Goal: Transaction & Acquisition: Purchase product/service

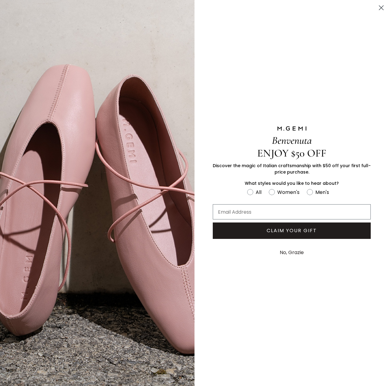
click at [383, 6] on circle "Close dialog" at bounding box center [381, 8] width 10 height 10
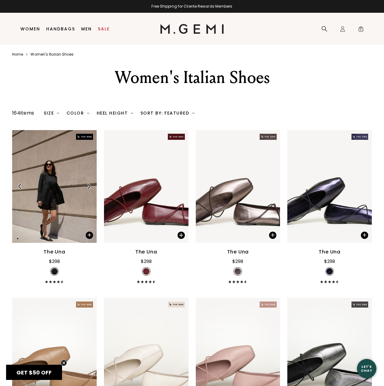
click at [89, 186] on img at bounding box center [88, 186] width 5 height 5
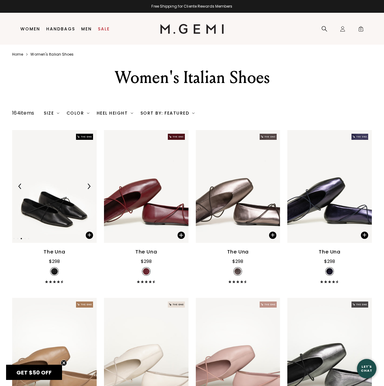
click at [88, 186] on img at bounding box center [88, 186] width 5 height 5
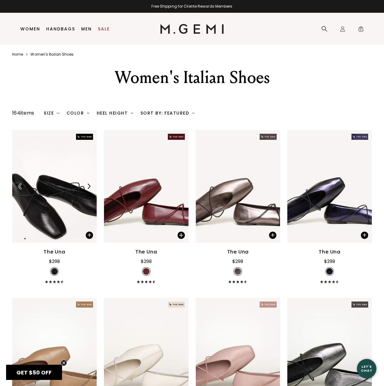
click at [88, 186] on img at bounding box center [88, 186] width 5 height 5
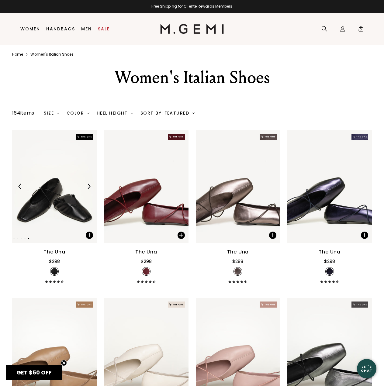
click at [88, 186] on img at bounding box center [88, 186] width 5 height 5
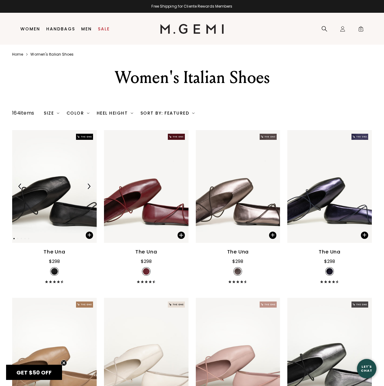
click at [88, 186] on img at bounding box center [88, 186] width 5 height 5
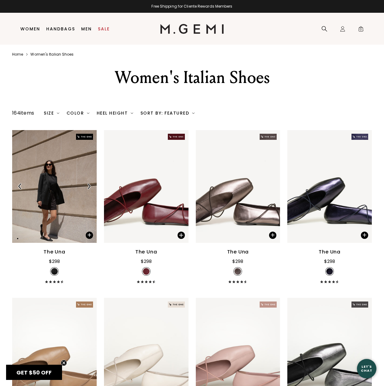
click at [88, 186] on img at bounding box center [88, 186] width 5 height 5
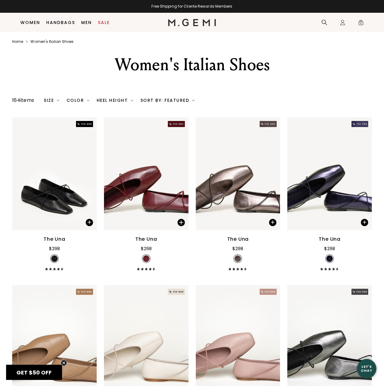
scroll to position [18, 0]
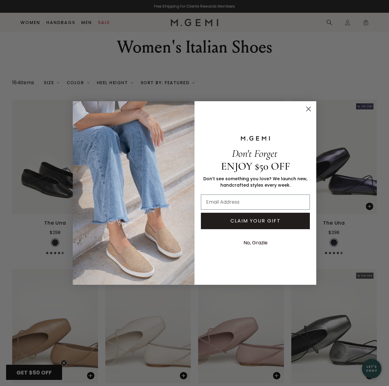
click at [305, 115] on div "Don't Forget ENJOY $50 OFF Don’t see something you love? We launch new, handcra…" at bounding box center [252, 193] width 117 height 172
drag, startPoint x: 305, startPoint y: 111, endPoint x: 252, endPoint y: 165, distance: 75.3
click at [277, 157] on div "Close dialog Don't Forget ENJOY $50 OFF Don’t see something you love? We launch…" at bounding box center [194, 193] width 243 height 184
click at [231, 205] on input "Email Address" at bounding box center [255, 202] width 109 height 15
type input "gracehannahkim@gmail.com"
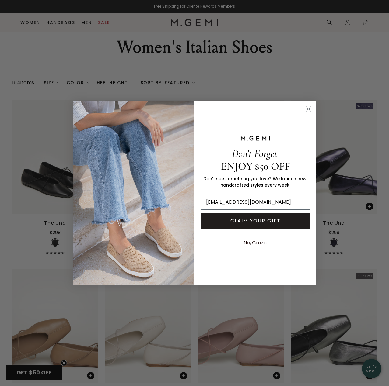
click at [246, 222] on button "CLAIM YOUR GIFT" at bounding box center [255, 221] width 109 height 16
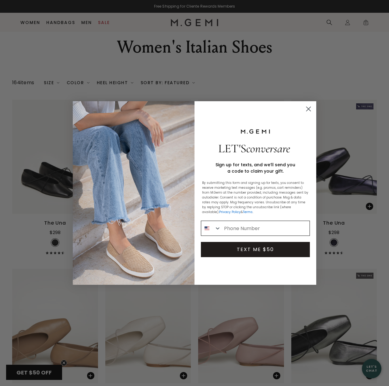
click at [245, 230] on input "Phone Number" at bounding box center [265, 228] width 88 height 15
click at [306, 108] on circle "Close dialog" at bounding box center [308, 109] width 10 height 10
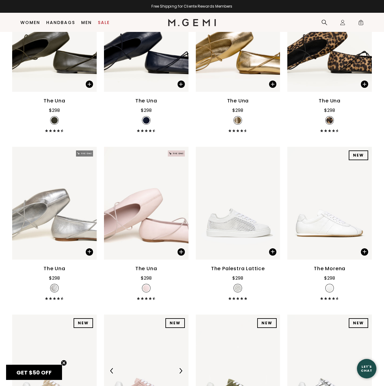
scroll to position [687, 0]
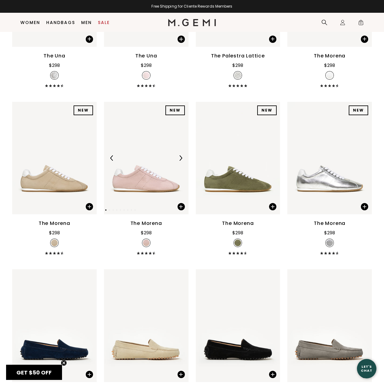
click at [183, 158] on img at bounding box center [180, 157] width 5 height 5
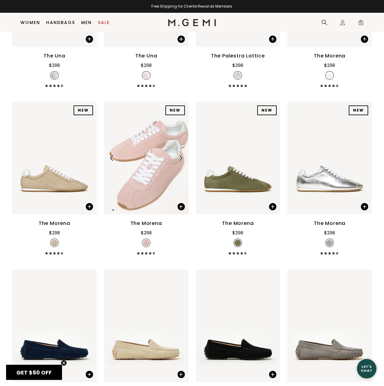
click at [183, 158] on img at bounding box center [180, 157] width 5 height 5
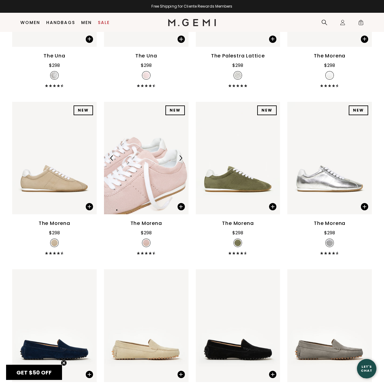
click at [183, 158] on img at bounding box center [180, 157] width 5 height 5
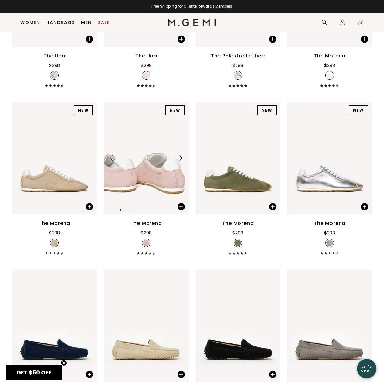
click at [183, 158] on img at bounding box center [180, 157] width 5 height 5
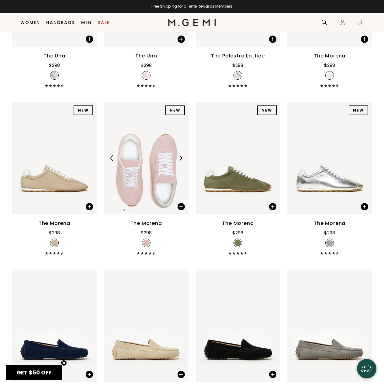
click at [183, 158] on img at bounding box center [180, 157] width 5 height 5
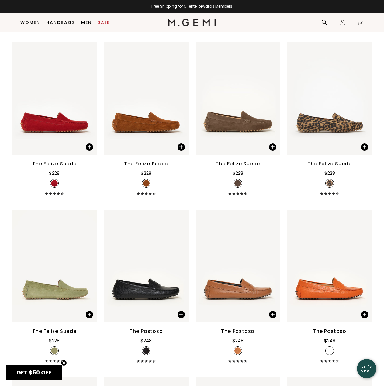
scroll to position [1295, 0]
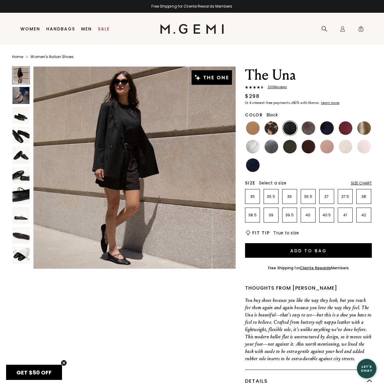
click at [18, 92] on img at bounding box center [20, 95] width 17 height 17
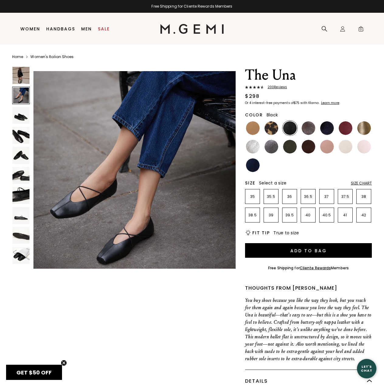
click at [16, 116] on img at bounding box center [20, 115] width 17 height 17
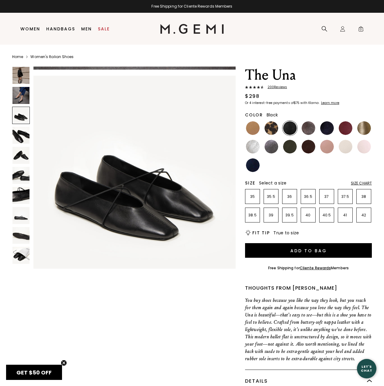
click at [16, 128] on img at bounding box center [20, 135] width 17 height 17
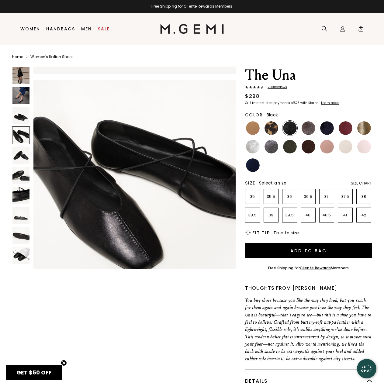
click at [18, 151] on img at bounding box center [20, 155] width 17 height 17
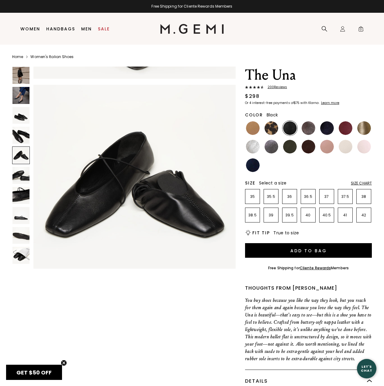
click at [16, 182] on img at bounding box center [20, 175] width 17 height 17
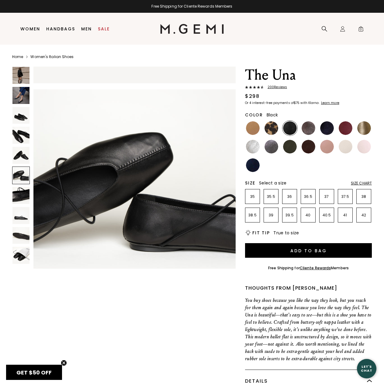
click at [18, 189] on img at bounding box center [20, 195] width 17 height 17
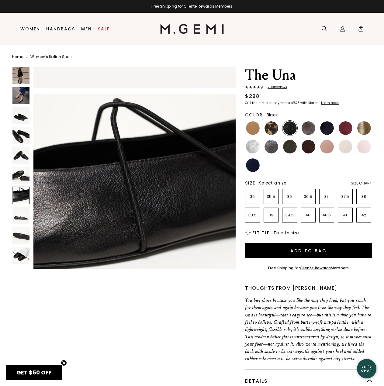
click at [20, 223] on img at bounding box center [20, 215] width 17 height 17
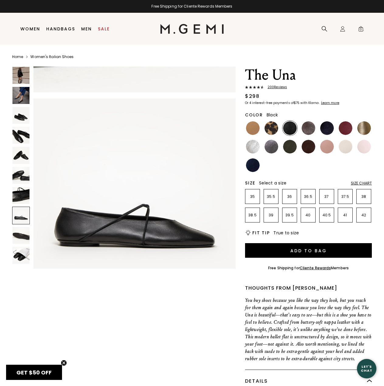
click at [21, 234] on img at bounding box center [20, 235] width 17 height 17
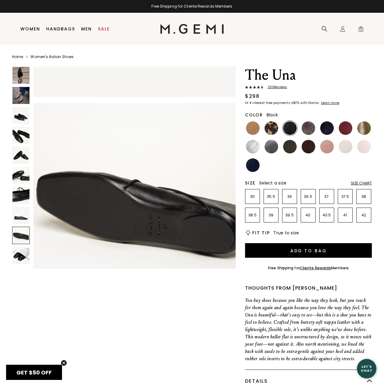
click at [24, 255] on img at bounding box center [20, 255] width 17 height 17
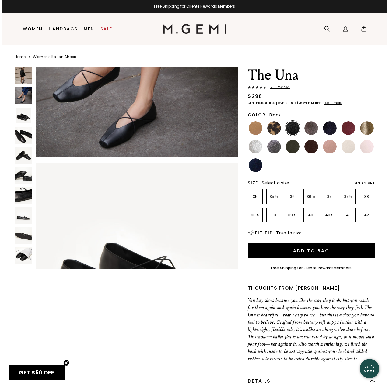
scroll to position [168, 0]
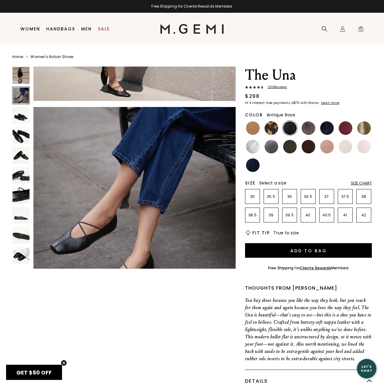
click at [327, 147] on img at bounding box center [327, 147] width 14 height 14
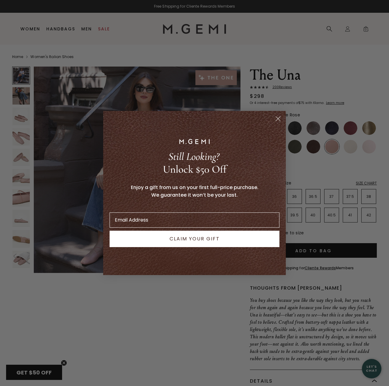
click at [278, 119] on icon "Close dialog" at bounding box center [278, 119] width 4 height 4
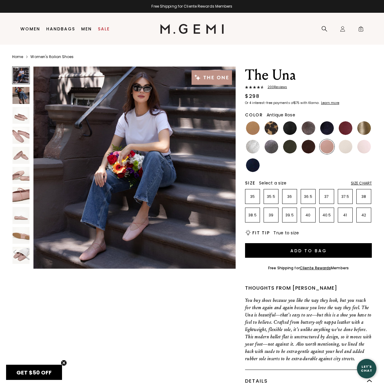
click at [18, 93] on img at bounding box center [20, 95] width 17 height 17
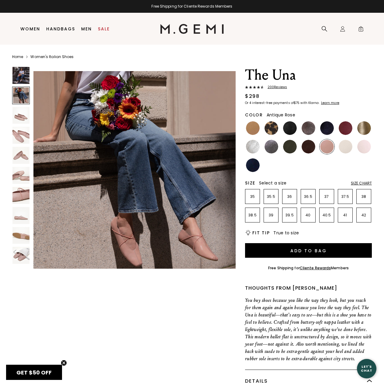
click at [22, 116] on img at bounding box center [20, 115] width 17 height 17
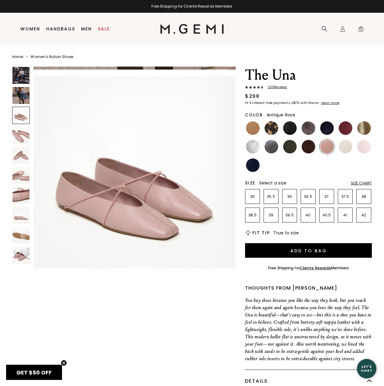
click at [16, 137] on img at bounding box center [20, 135] width 17 height 17
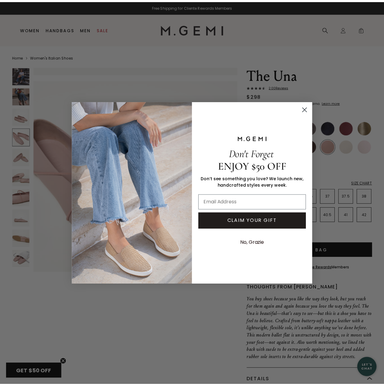
scroll to position [624, 0]
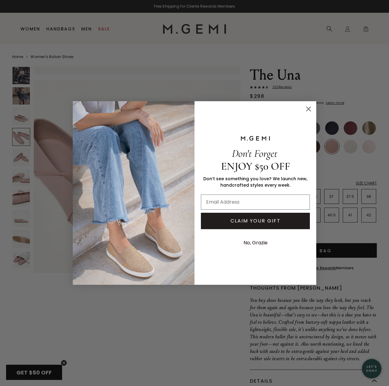
click at [309, 109] on circle "Close dialog" at bounding box center [308, 109] width 10 height 10
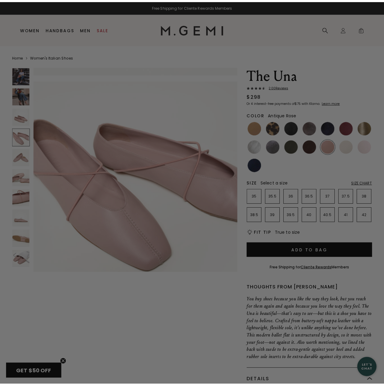
scroll to position [612, 0]
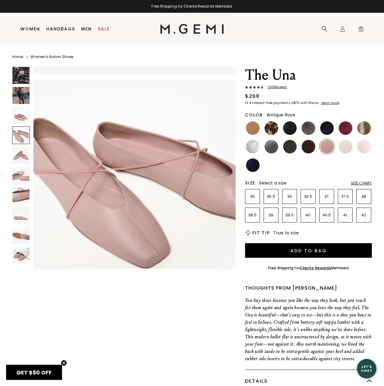
click at [281, 85] on span "200 Review s" at bounding box center [275, 87] width 23 height 4
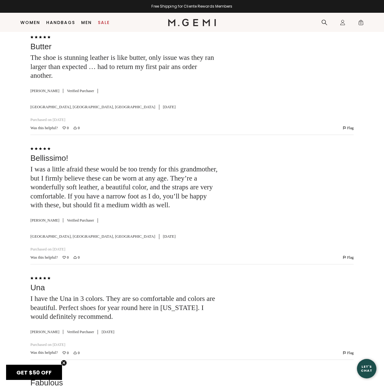
scroll to position [2304, 0]
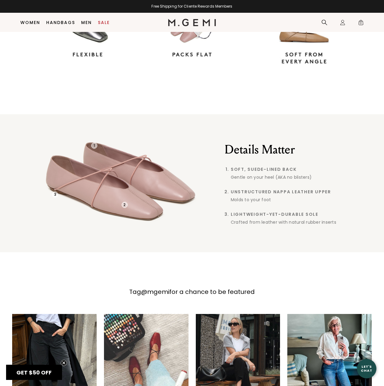
scroll to position [717, 0]
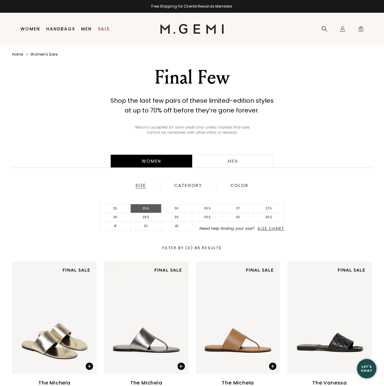
click at [150, 206] on li "35.5" at bounding box center [146, 208] width 31 height 9
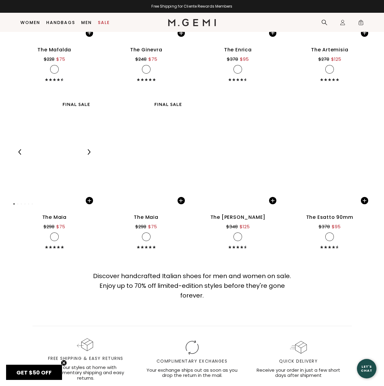
scroll to position [991, 0]
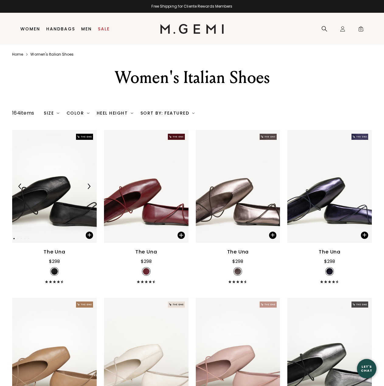
click at [59, 111] on div "Size" at bounding box center [52, 113] width 16 height 5
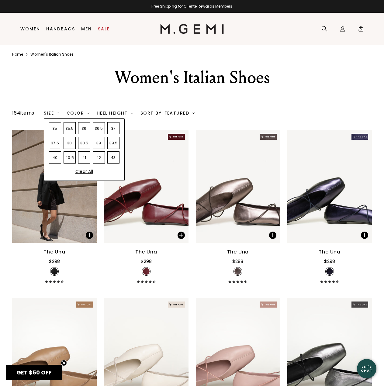
click at [67, 130] on div "35.5" at bounding box center [70, 128] width 12 height 12
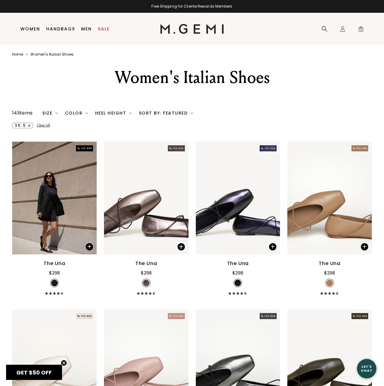
click at [219, 121] on div "35.5 Clear All" at bounding box center [192, 123] width 360 height 12
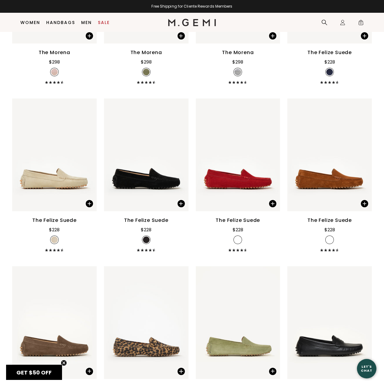
scroll to position [1052, 0]
